Goal: Information Seeking & Learning: Check status

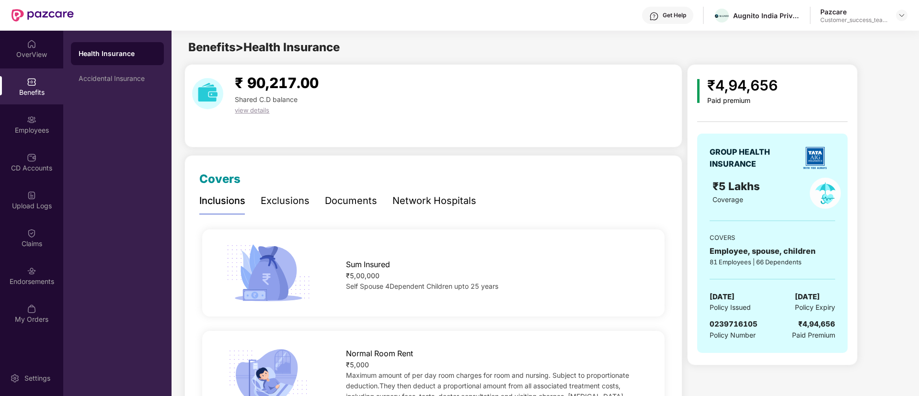
click at [901, 8] on div "Pazcare Customer_success_team_lead" at bounding box center [863, 15] width 87 height 17
click at [896, 16] on div at bounding box center [901, 15] width 11 height 11
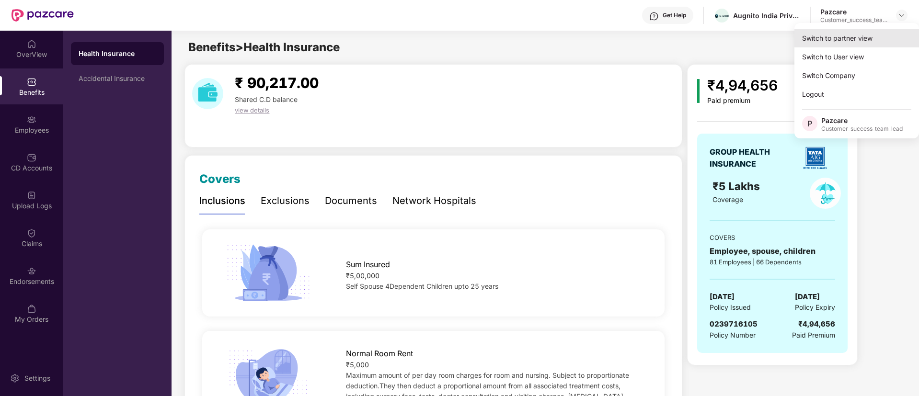
click at [889, 39] on div "Switch to partner view" at bounding box center [856, 38] width 125 height 19
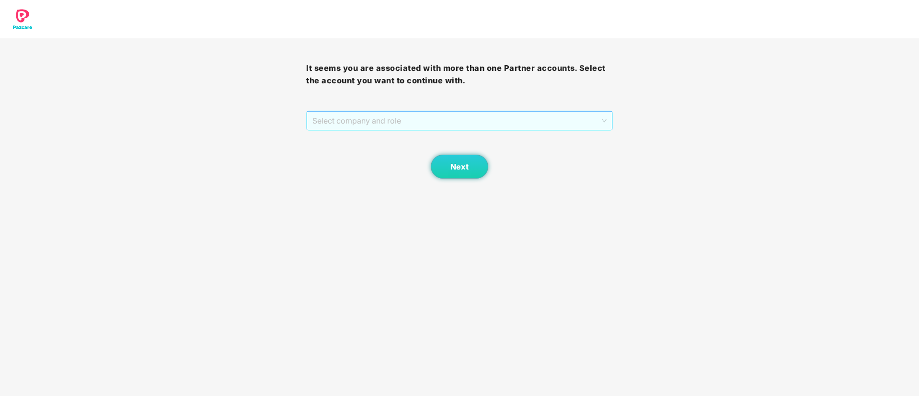
click at [345, 120] on span "Select company and role" at bounding box center [459, 121] width 294 height 18
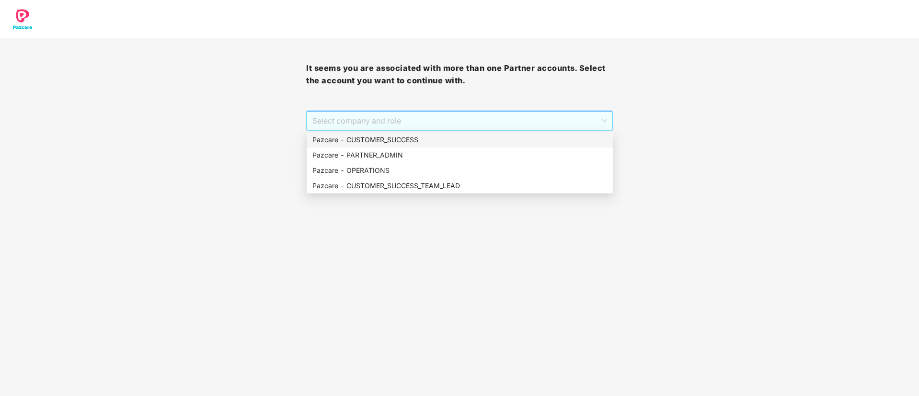
click at [372, 135] on div "Pazcare - CUSTOMER_SUCCESS" at bounding box center [459, 140] width 295 height 11
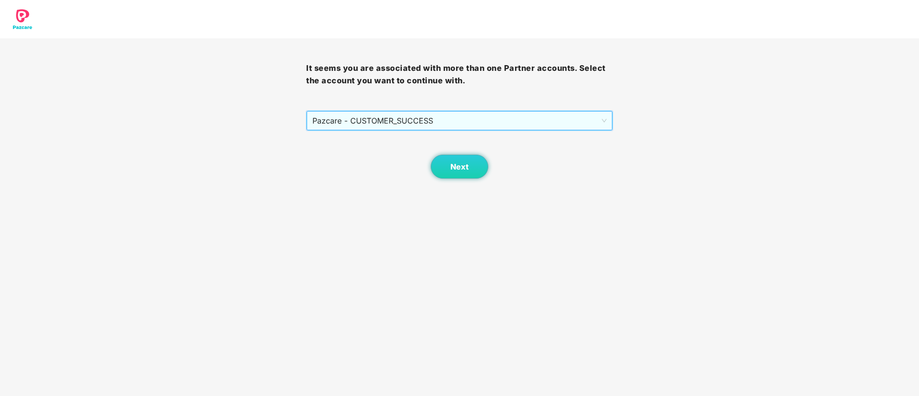
click at [487, 160] on div "Next" at bounding box center [459, 155] width 306 height 48
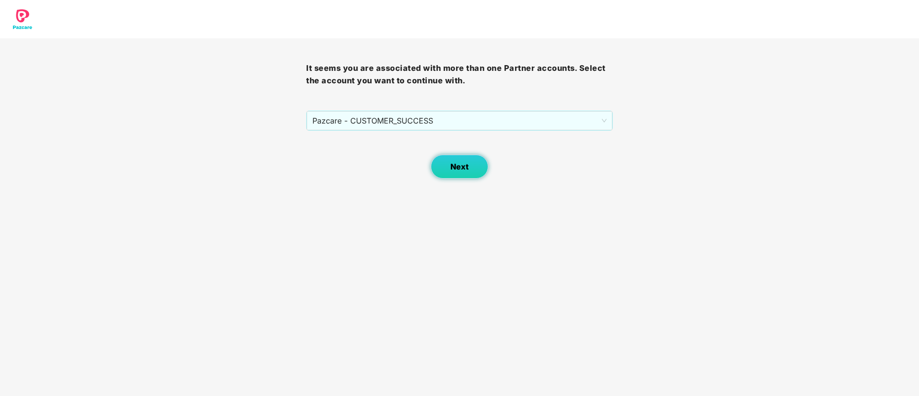
click at [468, 163] on button "Next" at bounding box center [459, 167] width 57 height 24
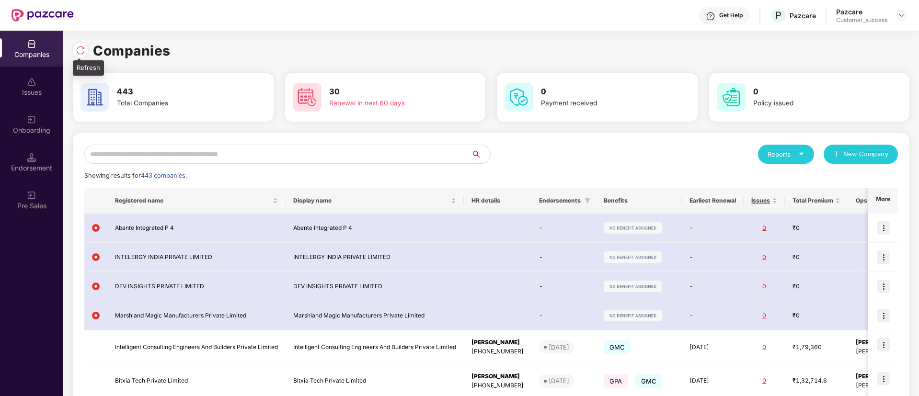
click at [80, 48] on img at bounding box center [81, 51] width 10 height 10
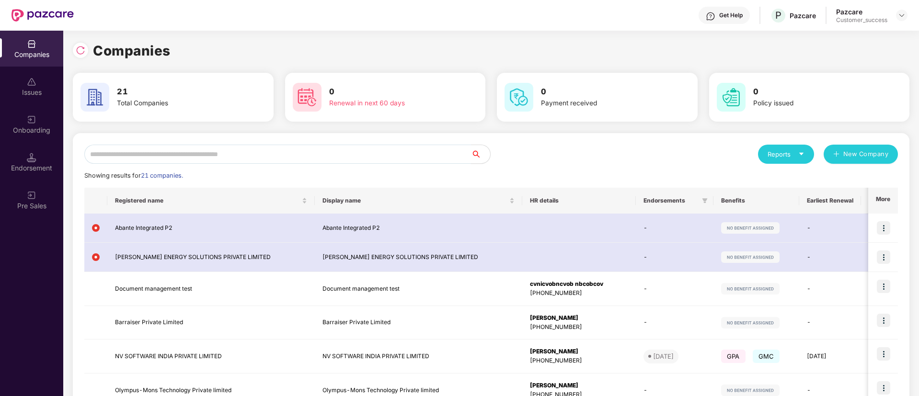
click at [236, 151] on input "text" at bounding box center [277, 154] width 387 height 19
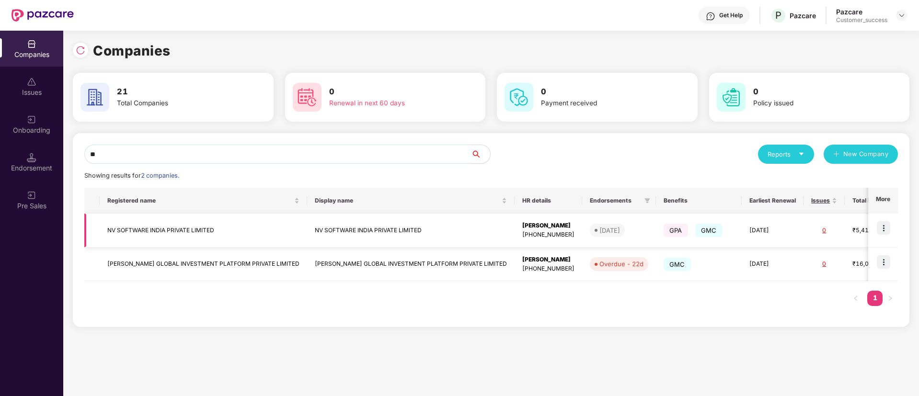
type input "**"
click at [884, 229] on img at bounding box center [883, 227] width 13 height 13
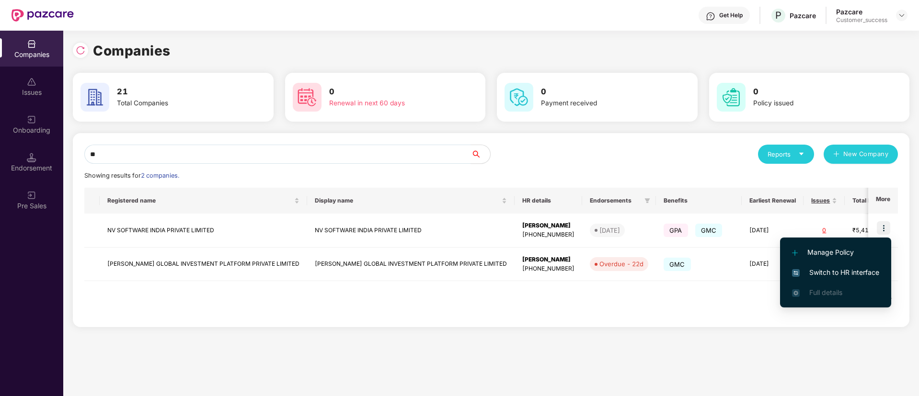
click at [857, 275] on span "Switch to HR interface" at bounding box center [835, 272] width 87 height 11
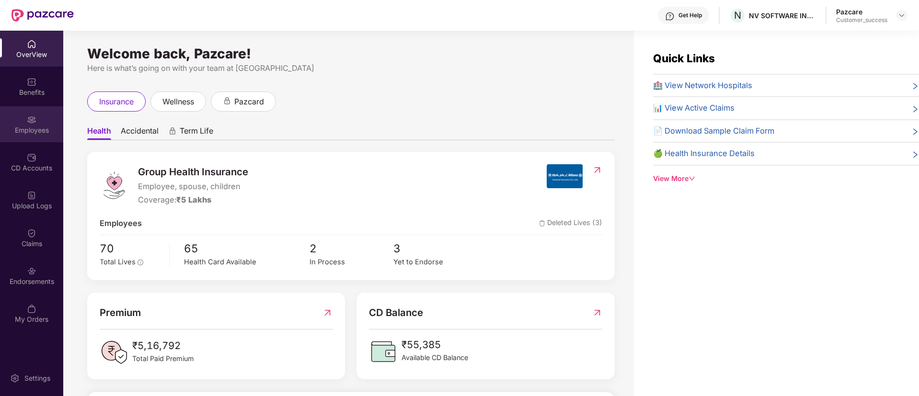
click at [34, 126] on div "Employees" at bounding box center [31, 131] width 63 height 10
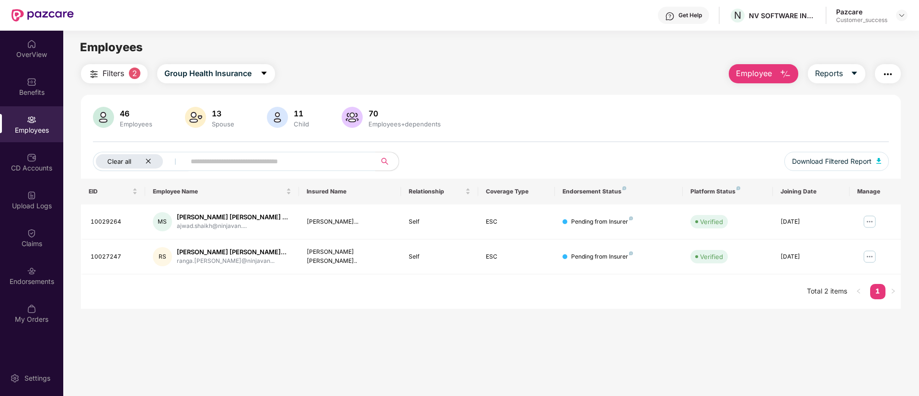
click at [151, 161] on icon "close" at bounding box center [148, 161] width 6 height 6
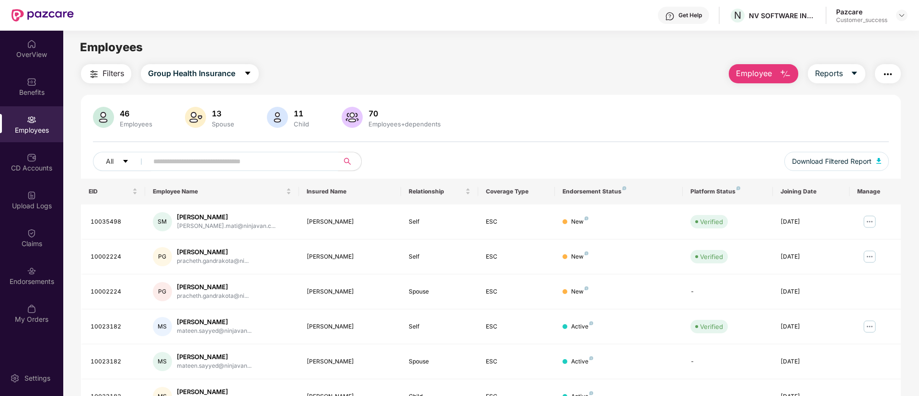
click at [284, 163] on input "text" at bounding box center [239, 161] width 172 height 14
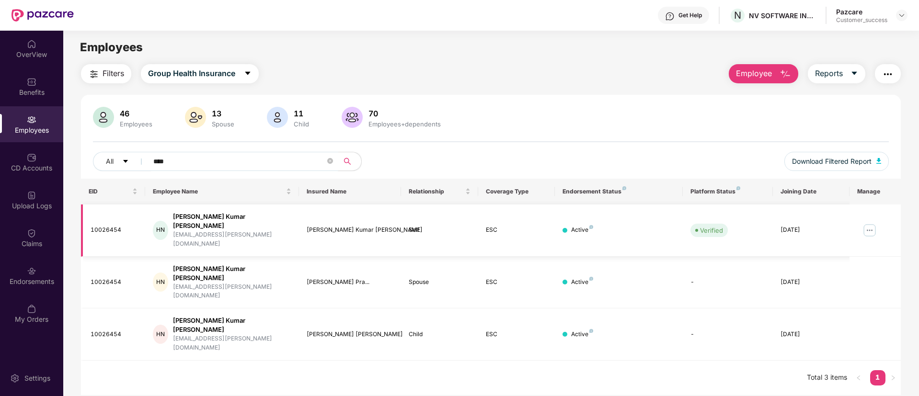
type input "****"
click at [873, 224] on img at bounding box center [869, 230] width 15 height 15
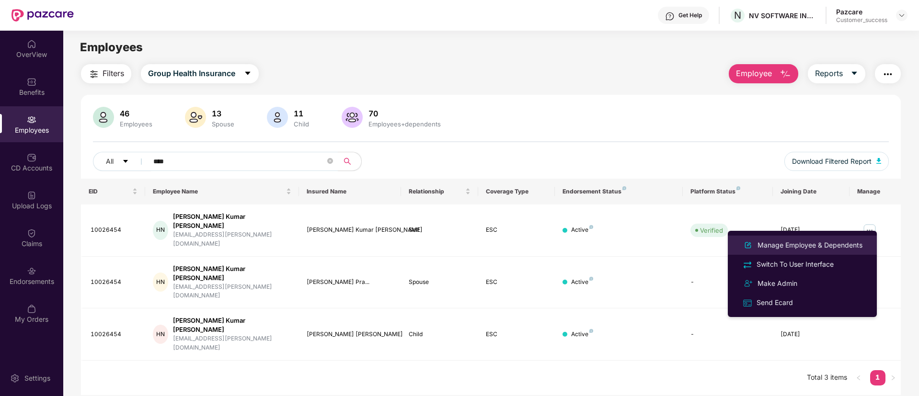
click at [850, 242] on div "Manage Employee & Dependents" at bounding box center [809, 245] width 109 height 11
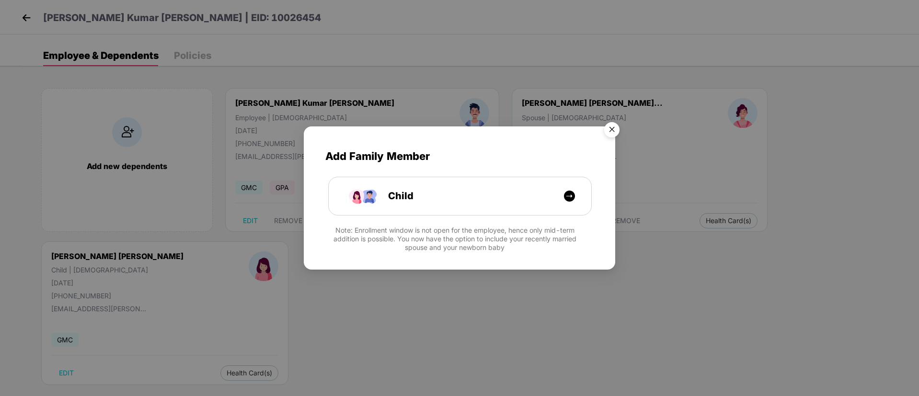
click at [617, 130] on img "Close" at bounding box center [611, 131] width 27 height 27
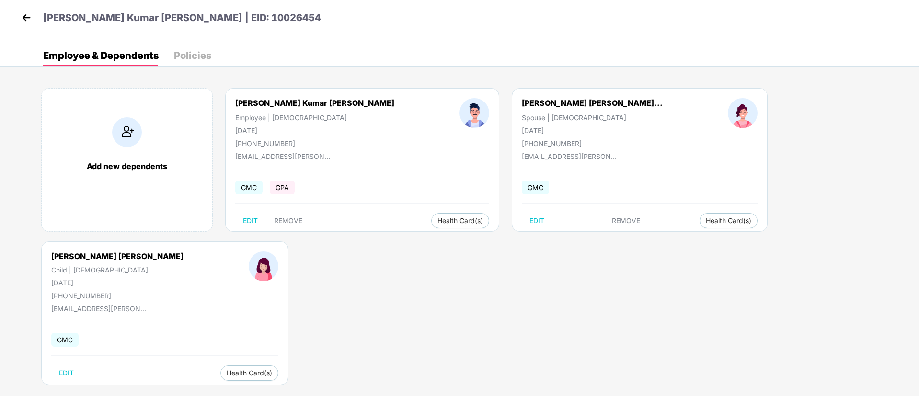
click at [26, 22] on img at bounding box center [26, 18] width 14 height 14
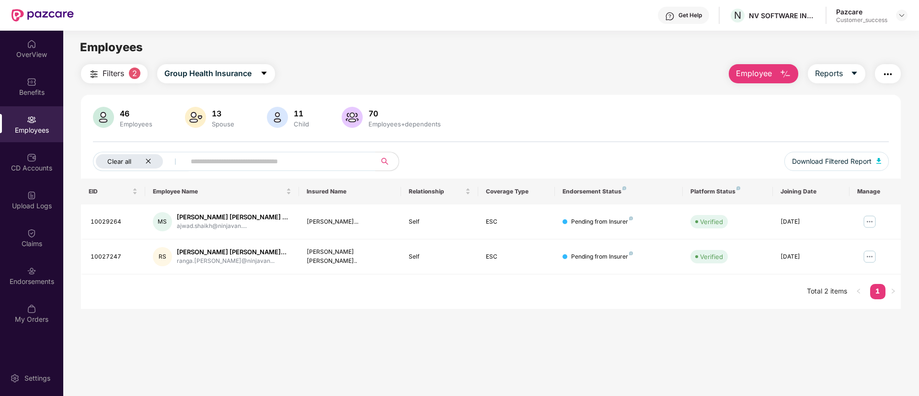
click at [148, 164] on div "Clear all" at bounding box center [129, 161] width 67 height 14
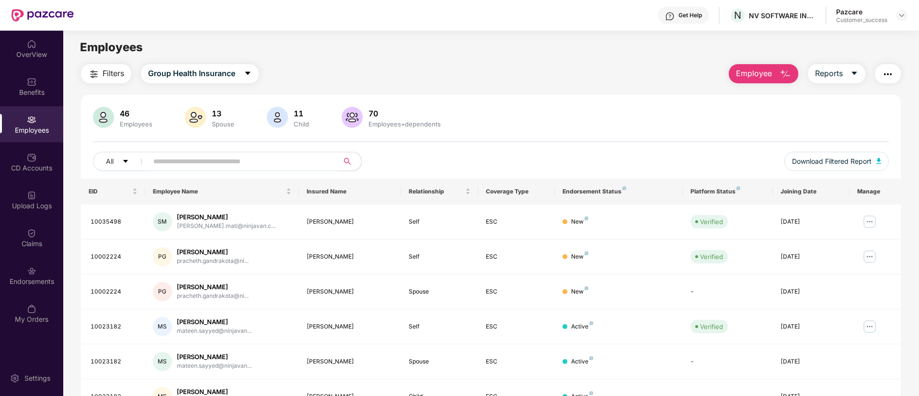
click at [188, 161] on input "text" at bounding box center [239, 161] width 172 height 14
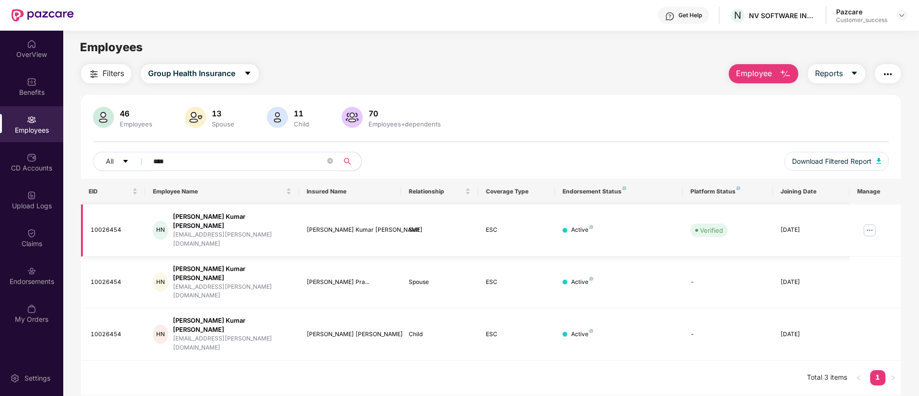
type input "****"
click at [867, 223] on img at bounding box center [869, 230] width 15 height 15
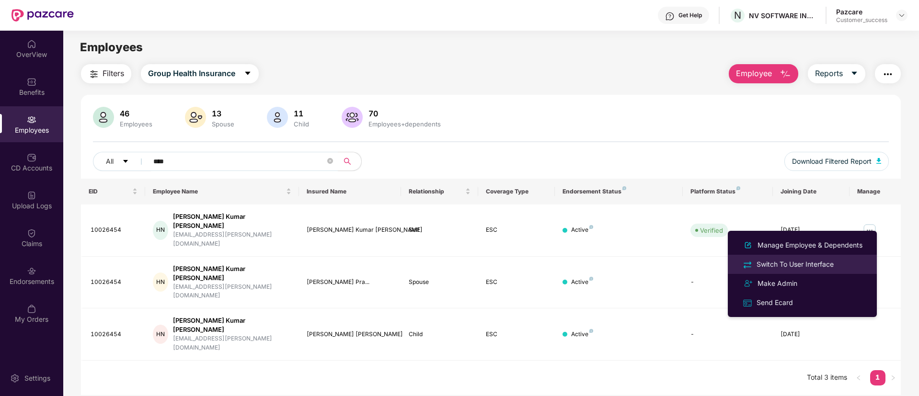
click at [858, 267] on div "Switch To User Interface" at bounding box center [802, 264] width 124 height 11
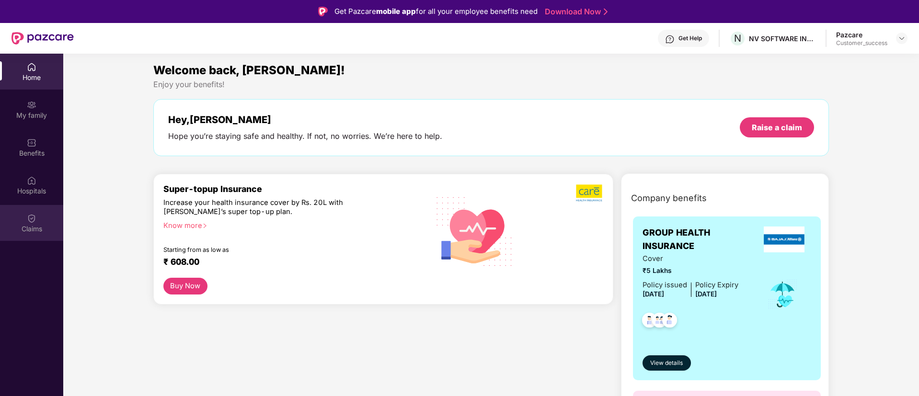
click at [31, 239] on div "Claims" at bounding box center [31, 223] width 63 height 36
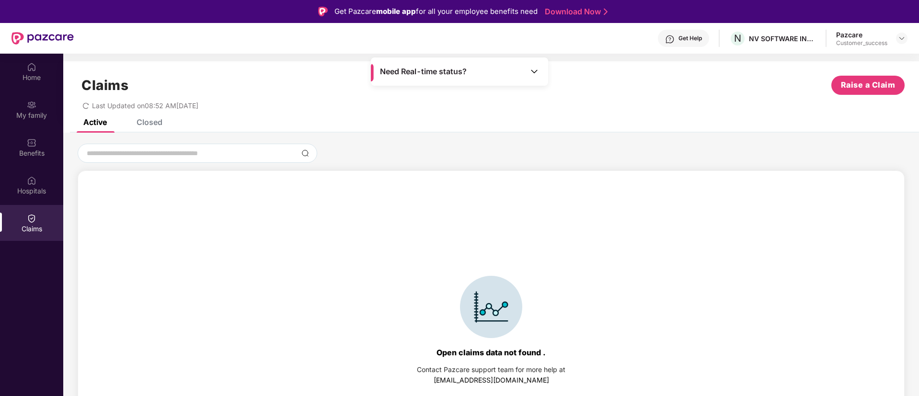
click at [165, 126] on div "Active Closed" at bounding box center [491, 125] width 856 height 13
click at [158, 121] on div "Closed" at bounding box center [150, 122] width 26 height 10
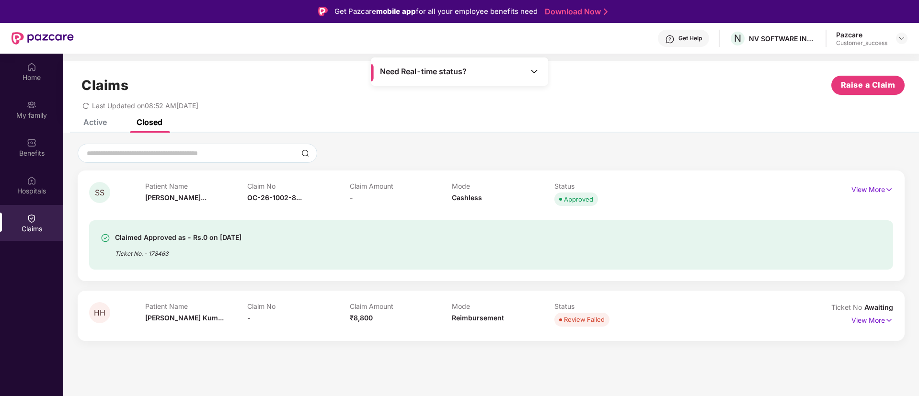
drag, startPoint x: 358, startPoint y: 219, endPoint x: 241, endPoint y: 226, distance: 117.1
click at [241, 226] on body "Get Pazcare mobile app for all your employee benefits need Download Now Get Hel…" at bounding box center [459, 198] width 919 height 396
click at [420, 148] on div at bounding box center [491, 153] width 827 height 19
drag, startPoint x: 358, startPoint y: 218, endPoint x: 251, endPoint y: 219, distance: 107.3
click at [251, 219] on div "OC-26-1002-8403-00490603" at bounding box center [303, 218] width 113 height 16
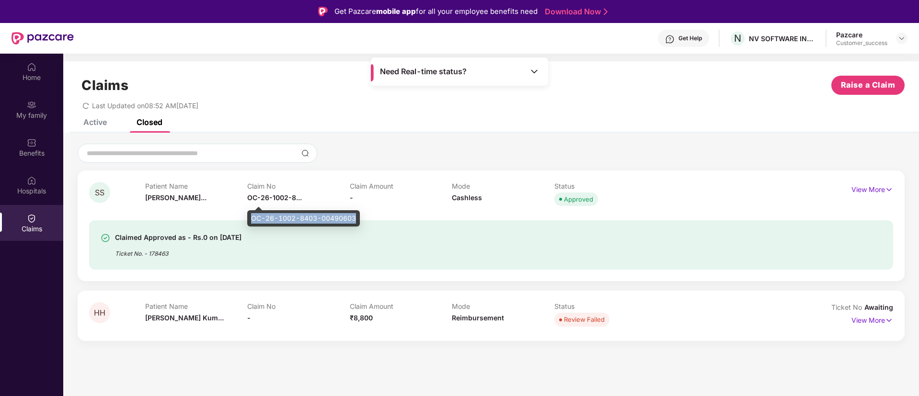
copy div "OC-26-1002-8403-00490603"
click at [395, 130] on div "Active Closed" at bounding box center [491, 125] width 856 height 13
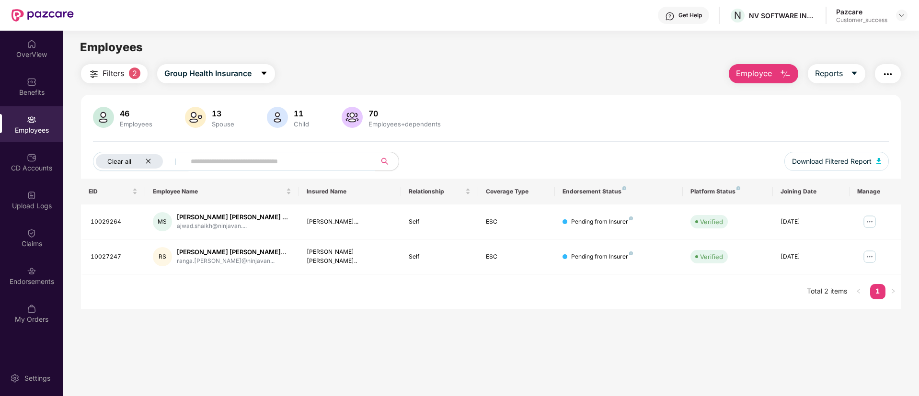
click at [149, 161] on icon "close" at bounding box center [148, 161] width 6 height 6
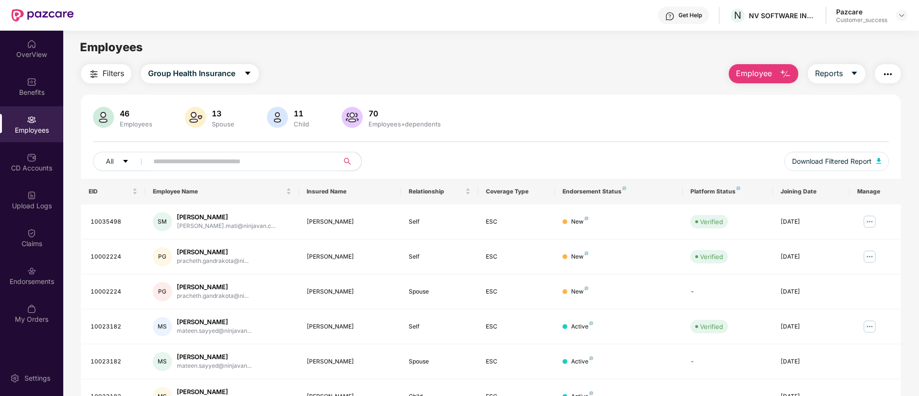
click at [265, 161] on input "text" at bounding box center [239, 161] width 172 height 14
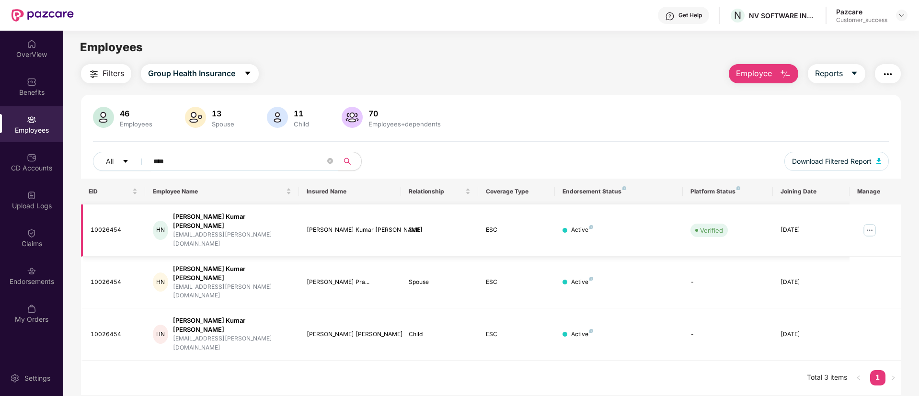
type input "****"
click at [867, 223] on img at bounding box center [869, 230] width 15 height 15
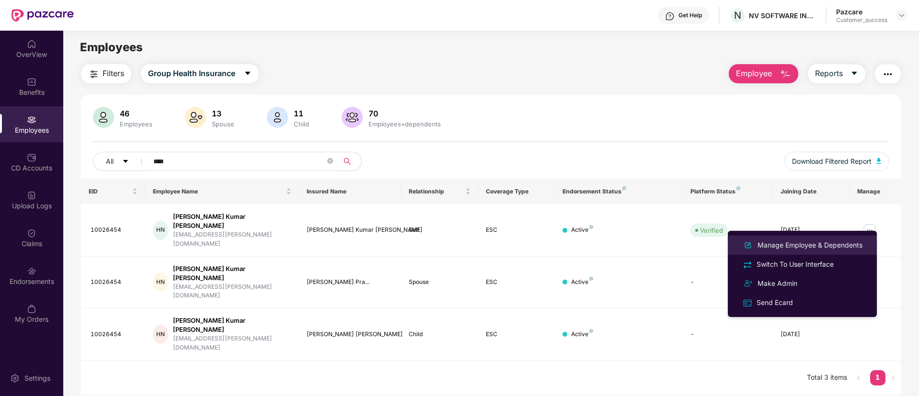
click at [851, 247] on div "Manage Employee & Dependents" at bounding box center [809, 245] width 109 height 11
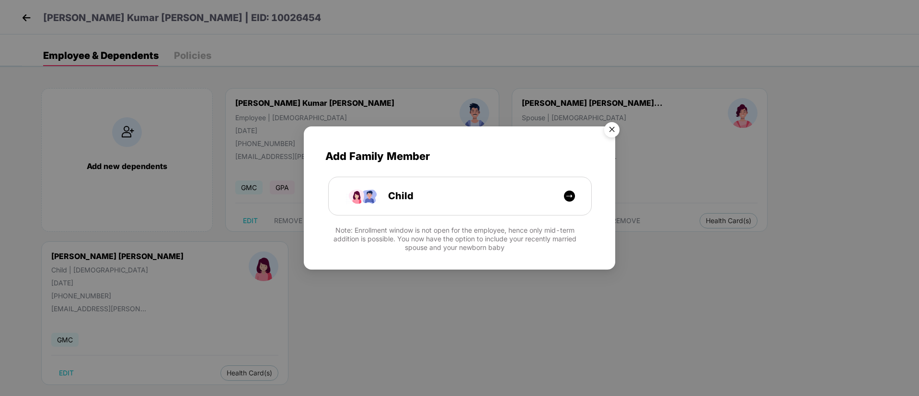
click at [616, 122] on img "Close" at bounding box center [611, 131] width 27 height 27
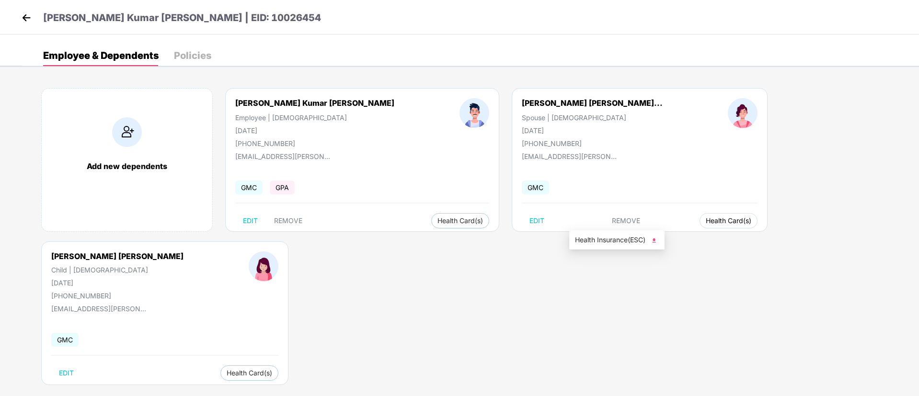
click at [706, 220] on span "Health Card(s)" at bounding box center [729, 220] width 46 height 5
click at [611, 240] on span "Health Insurance(ESC)" at bounding box center [617, 240] width 84 height 11
click at [25, 15] on img at bounding box center [26, 18] width 14 height 14
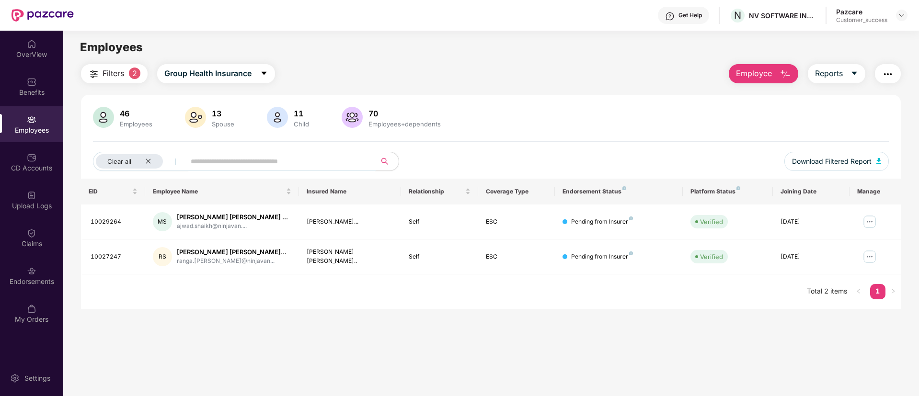
click at [329, 160] on input "text" at bounding box center [277, 161] width 172 height 14
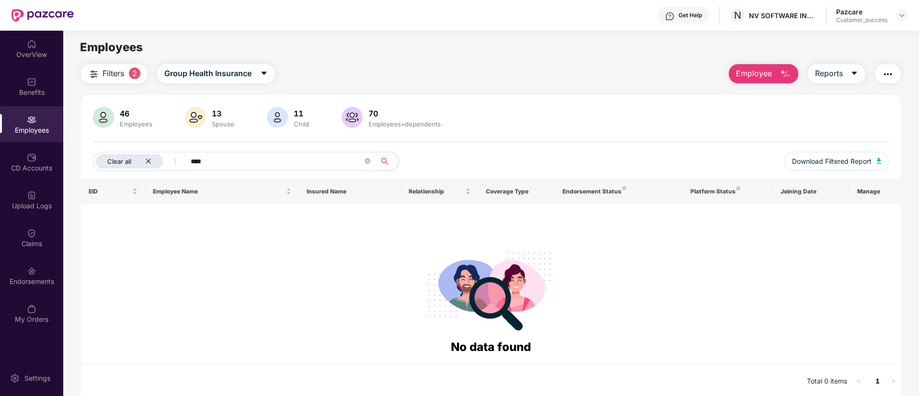
type input "****"
click at [148, 159] on icon "close" at bounding box center [148, 161] width 6 height 6
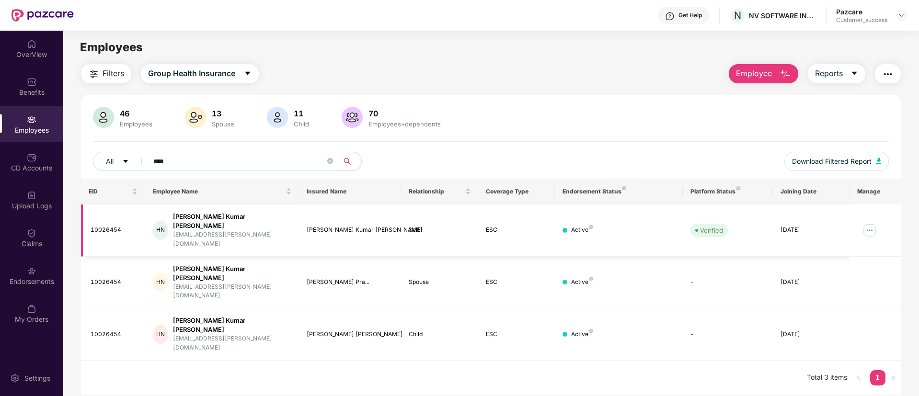
click at [869, 223] on img at bounding box center [869, 230] width 15 height 15
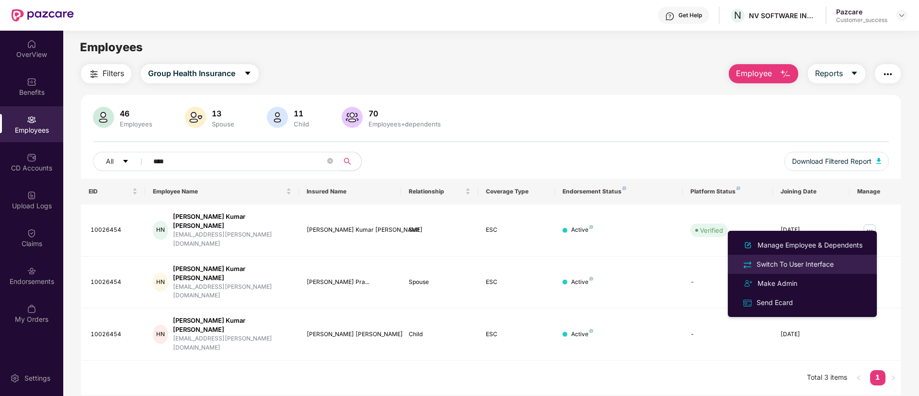
click at [831, 266] on div "Switch To User Interface" at bounding box center [794, 264] width 81 height 11
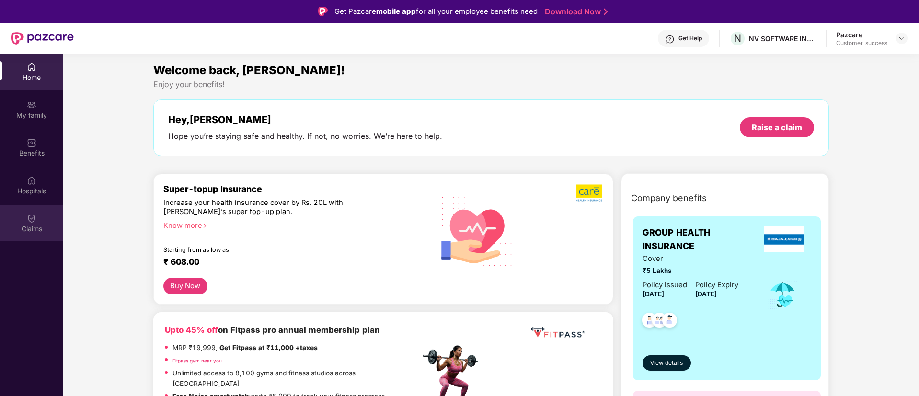
click at [44, 220] on div "Claims" at bounding box center [31, 223] width 63 height 36
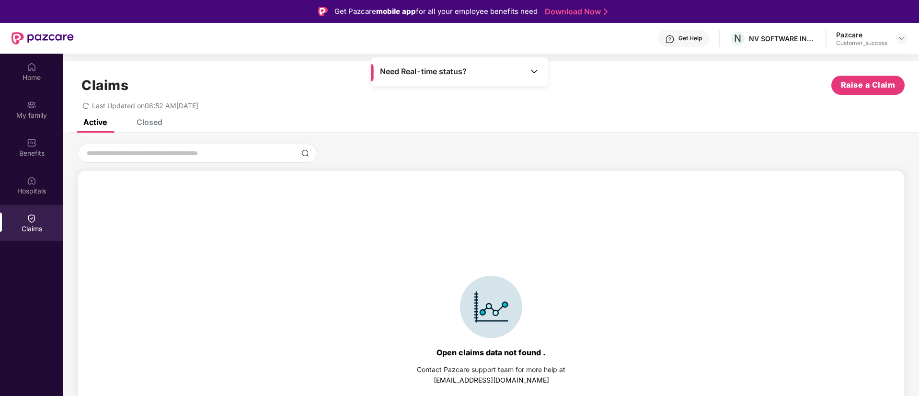
click at [147, 125] on div "Closed" at bounding box center [150, 122] width 26 height 10
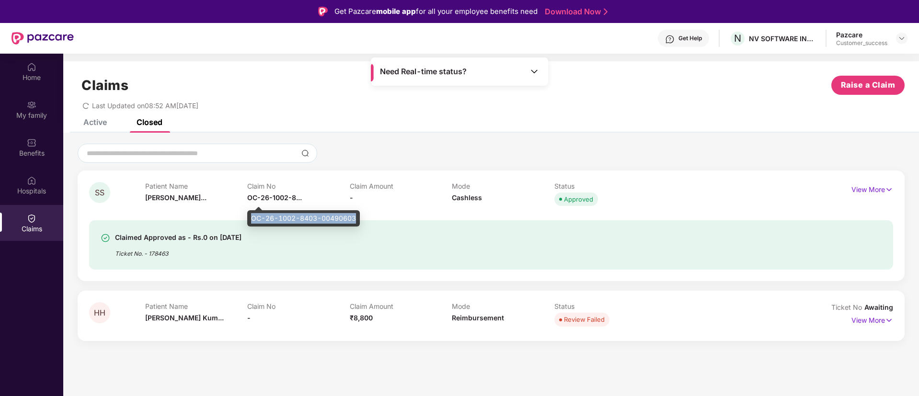
drag, startPoint x: 357, startPoint y: 219, endPoint x: 251, endPoint y: 218, distance: 105.9
click at [251, 218] on div "OC-26-1002-8403-00490603" at bounding box center [303, 218] width 113 height 16
copy div "OC-26-1002-8403-00490603"
